Goal: Navigation & Orientation: Find specific page/section

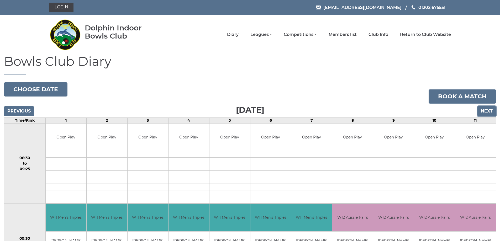
click at [485, 109] on input "Next" at bounding box center [486, 111] width 19 height 10
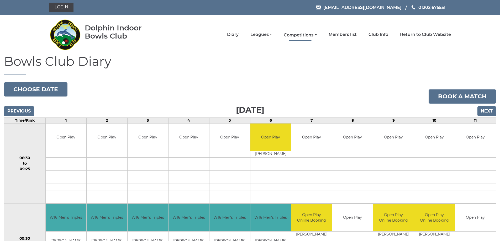
click at [305, 35] on link "Competitions" at bounding box center [300, 35] width 33 height 6
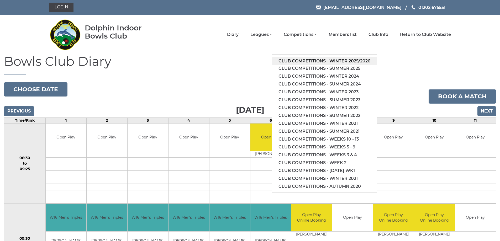
click at [335, 60] on link "Club competitions - Winter 2025/2026" at bounding box center [324, 61] width 104 height 8
